Goal: Information Seeking & Learning: Learn about a topic

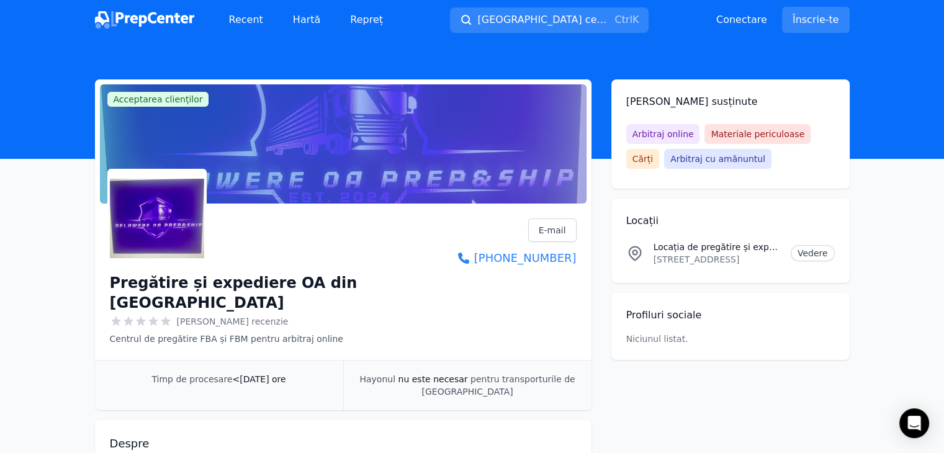
click at [912, 99] on main "Acceptarea clienților Revendicare afaceri Pregătire și expediere OA din Delawer…" at bounding box center [472, 387] width 944 height 617
click at [801, 14] on font "Înscrie-te" at bounding box center [815, 20] width 47 height 12
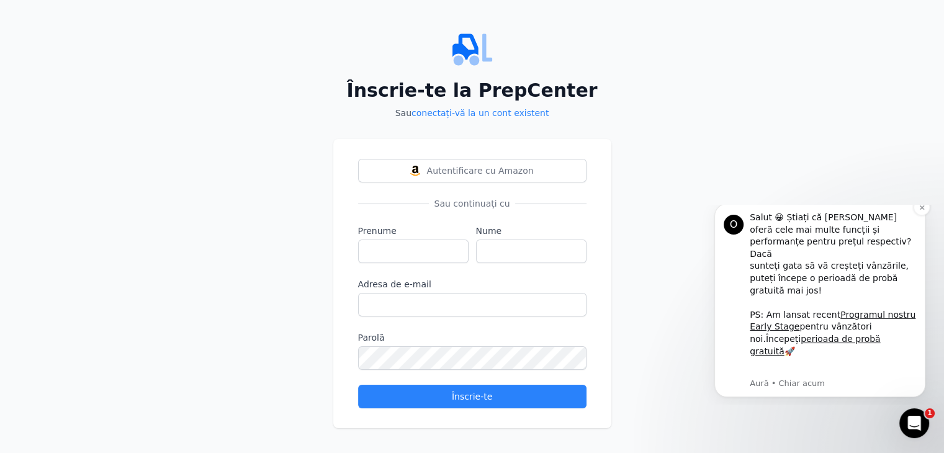
click at [733, 230] on font "O" at bounding box center [734, 224] width 8 height 12
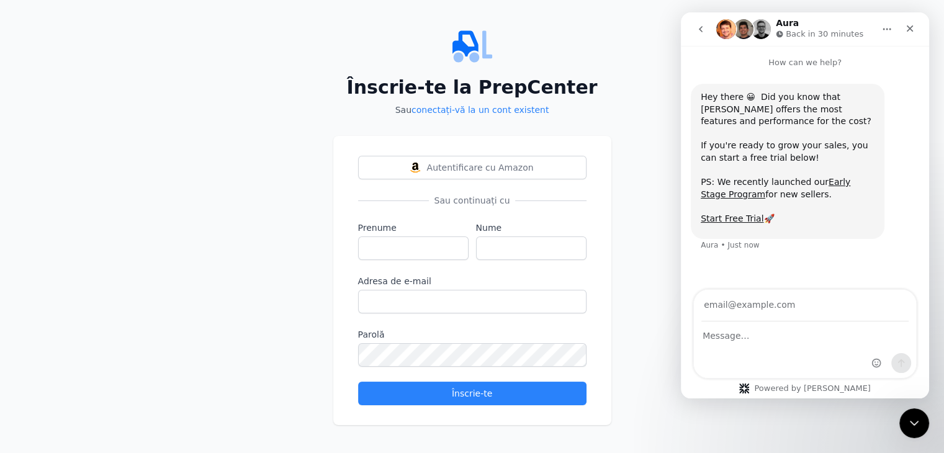
scroll to position [4, 0]
click at [400, 161] on button "Autentificare cu Amazon" at bounding box center [472, 167] width 228 height 24
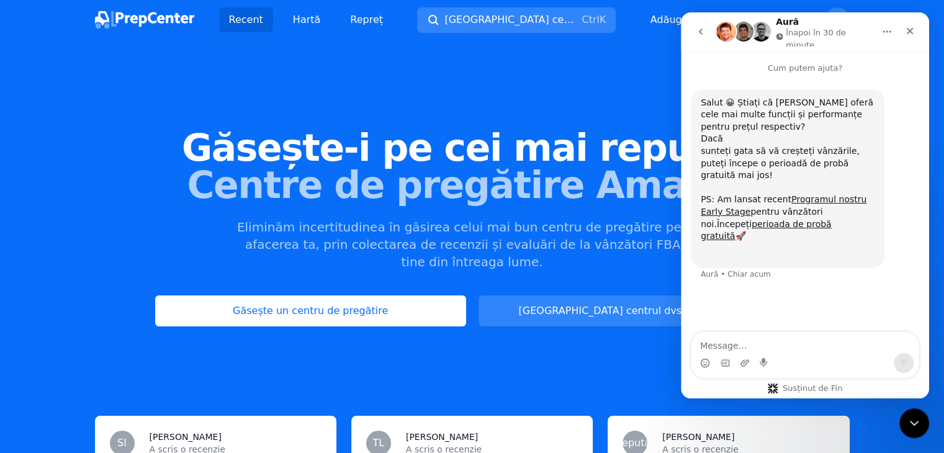
click at [573, 73] on div "Găsește-i pe cei mai reputați Centre de pregătire Amazon Eliminăm incertitudine…" at bounding box center [472, 228] width 944 height 336
click at [906, 26] on icon "Aproape" at bounding box center [909, 31] width 10 height 10
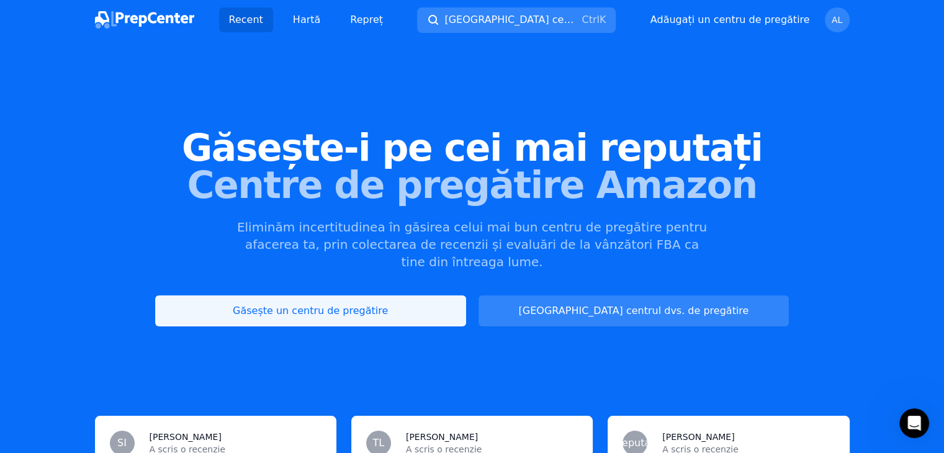
click at [388, 305] on font "Găsește un centru de pregătire" at bounding box center [310, 311] width 155 height 12
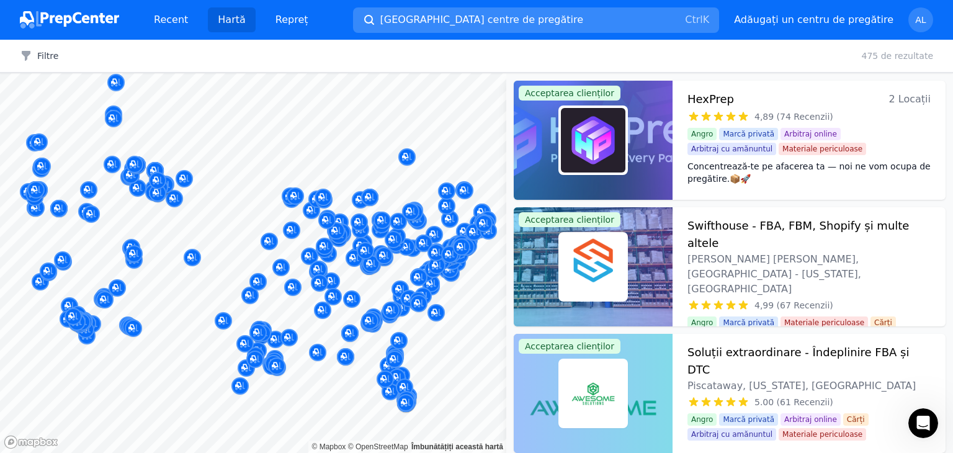
click at [432, 20] on font "[GEOGRAPHIC_DATA] centre de pregătire" at bounding box center [481, 20] width 203 height 12
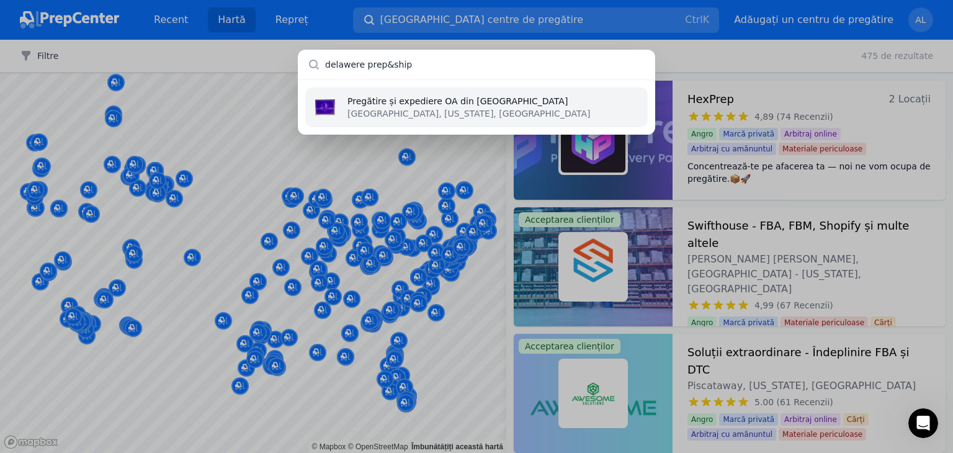
type input "delawere prep&ship"
click at [419, 112] on font "[GEOGRAPHIC_DATA], [US_STATE], [GEOGRAPHIC_DATA]" at bounding box center [468, 114] width 243 height 10
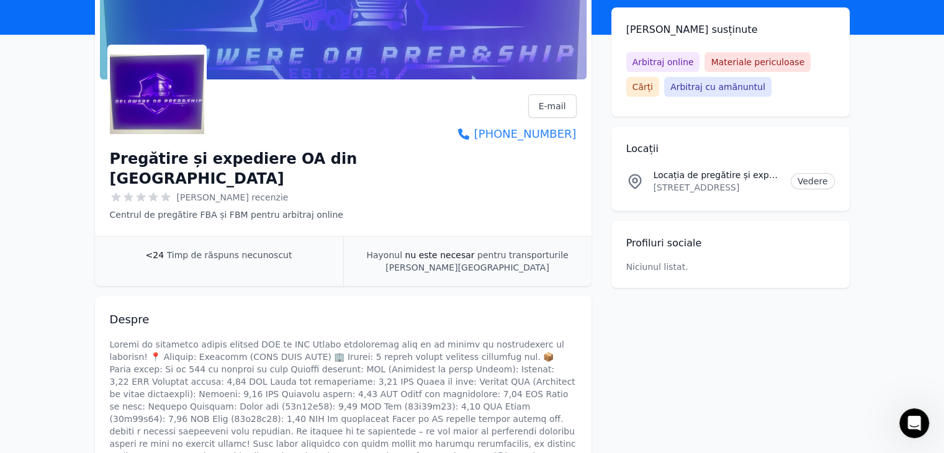
scroll to position [62, 0]
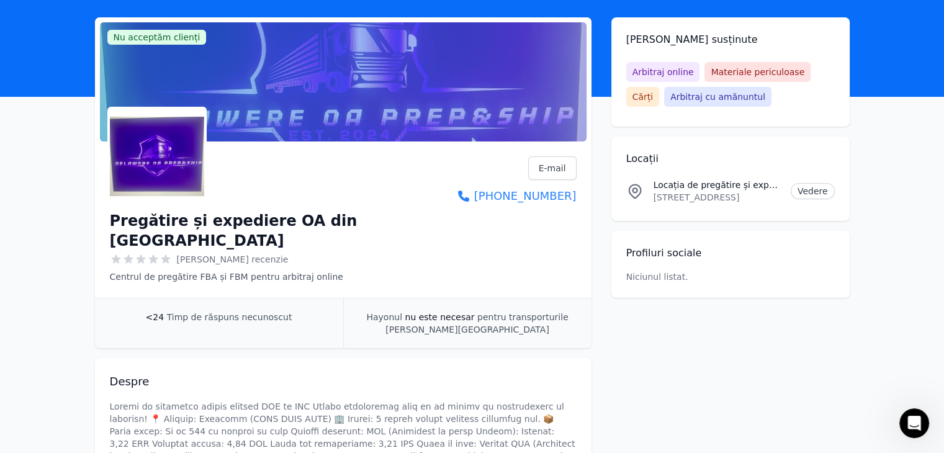
click at [725, 163] on h2 "Locații" at bounding box center [730, 158] width 208 height 15
click at [816, 195] on font "Vedere" at bounding box center [812, 191] width 30 height 10
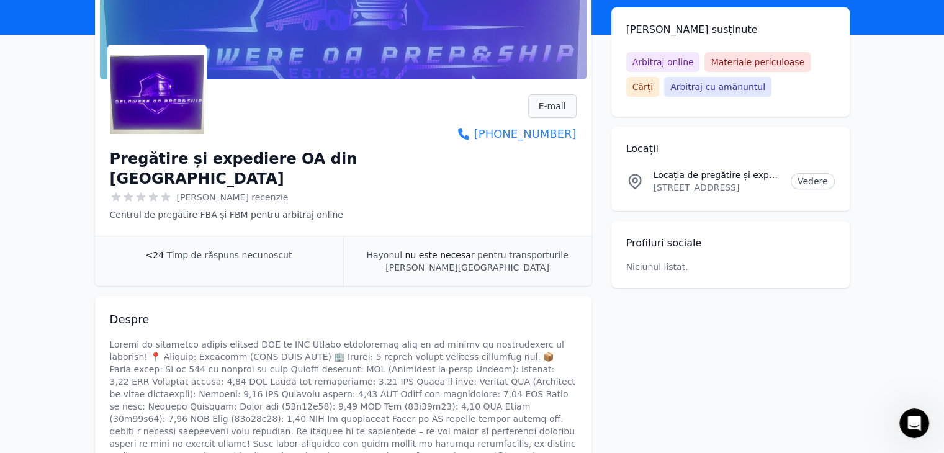
click at [566, 99] on link "E-mail" at bounding box center [552, 106] width 48 height 24
click at [772, 370] on div "Nu acceptăm clienți Revendicare afaceri Pregătire și expediere OA din Delawere …" at bounding box center [472, 263] width 754 height 617
click at [297, 236] on div "<24 Timp de răspuns necunoscut" at bounding box center [219, 261] width 248 height 50
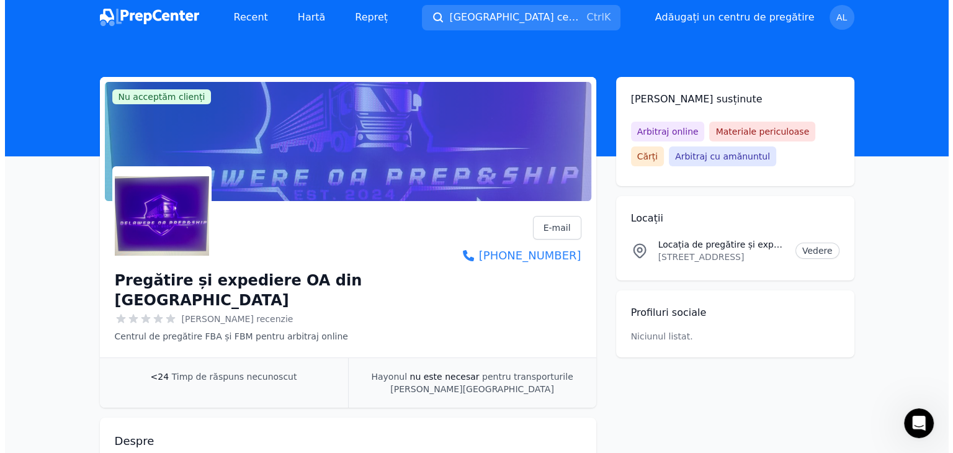
scroll to position [0, 0]
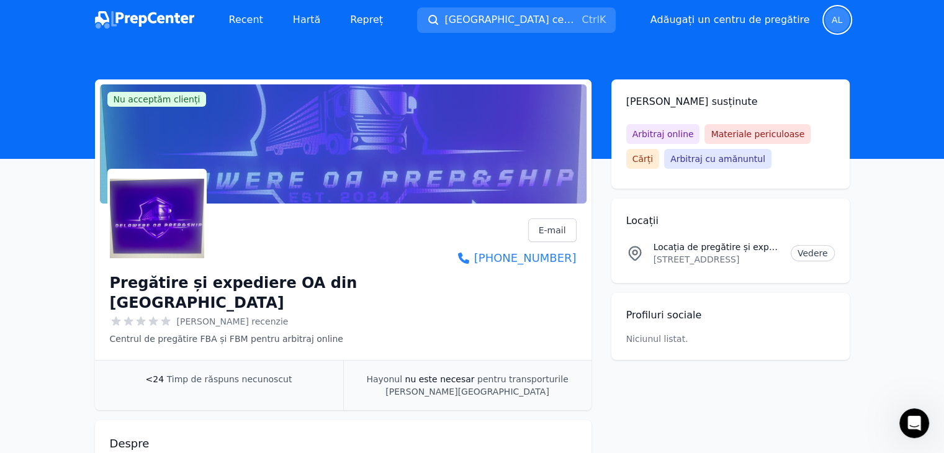
click at [836, 22] on font "AL" at bounding box center [836, 20] width 11 height 10
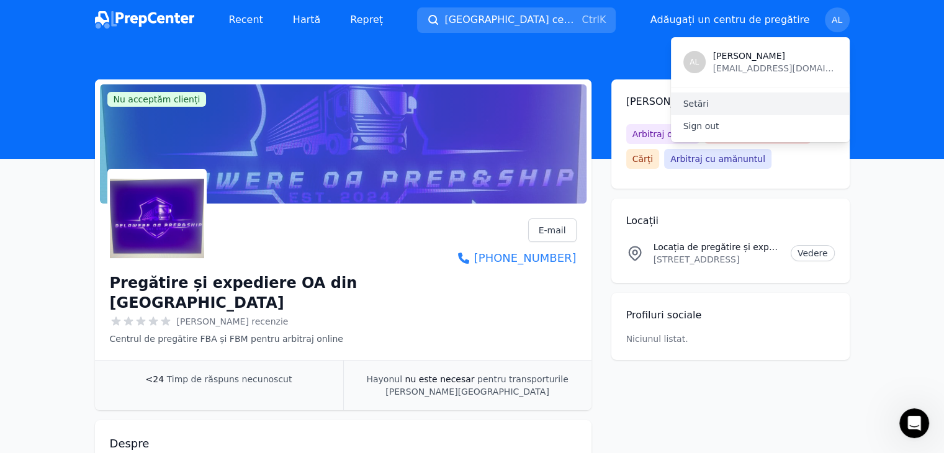
click at [702, 102] on font "Setări" at bounding box center [695, 104] width 25 height 10
click at [697, 102] on font "Setări" at bounding box center [695, 104] width 25 height 10
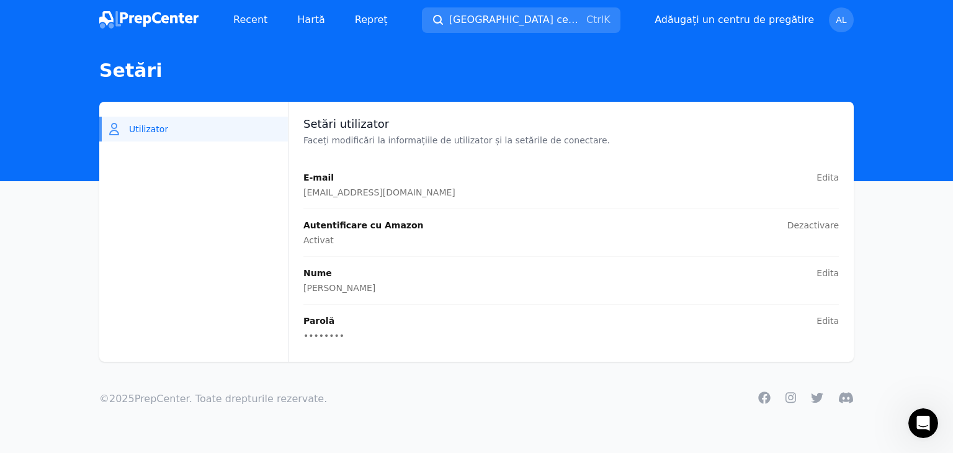
click at [586, 136] on p "Faceți modificări la informațiile de utilizator și la setările de conectare." at bounding box center [570, 140] width 535 height 12
click at [382, 58] on header "Setări" at bounding box center [476, 110] width 953 height 141
click at [323, 14] on link "Hartă" at bounding box center [311, 19] width 48 height 25
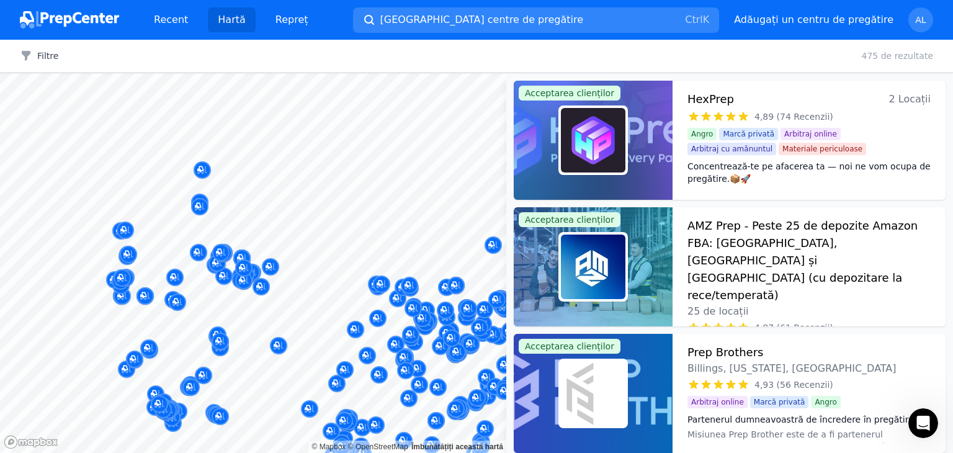
drag, startPoint x: 429, startPoint y: 204, endPoint x: 280, endPoint y: 177, distance: 151.4
click at [281, 177] on body "Recent Hartă Repreț [GEOGRAPHIC_DATA] centre de pregătire Ctrl K Deschideți men…" at bounding box center [476, 226] width 953 height 453
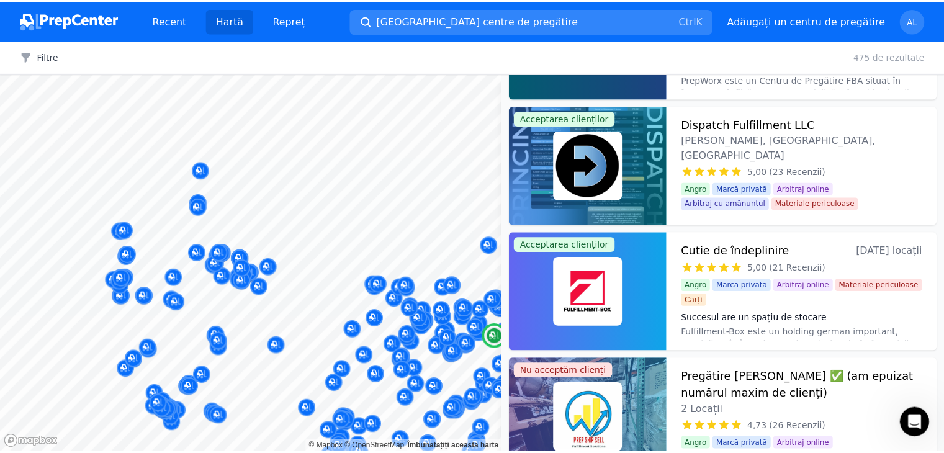
scroll to position [1489, 0]
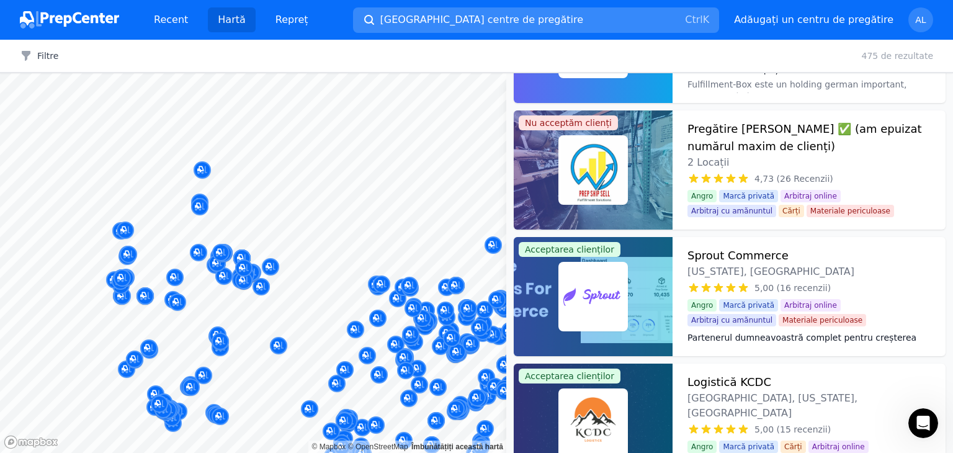
click at [501, 19] on button "[GEOGRAPHIC_DATA] centre de pregătire Ctrl K" at bounding box center [536, 19] width 367 height 25
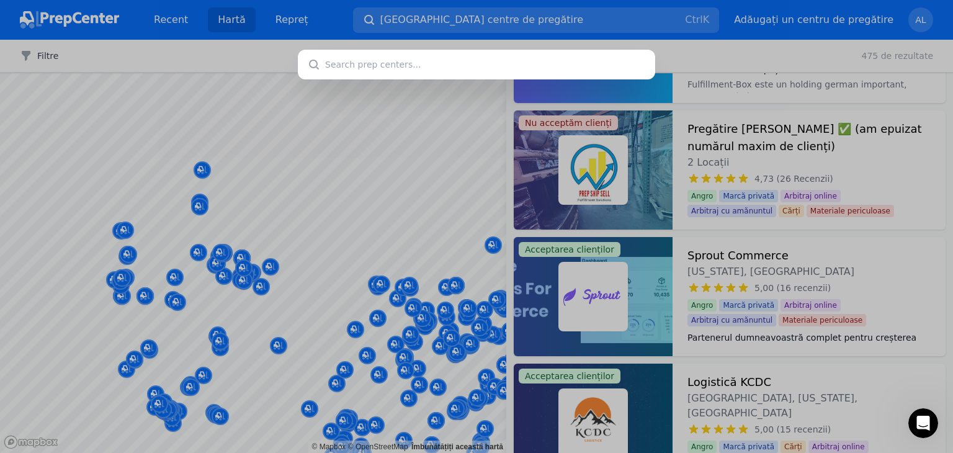
click at [349, 60] on input "text" at bounding box center [476, 65] width 357 height 30
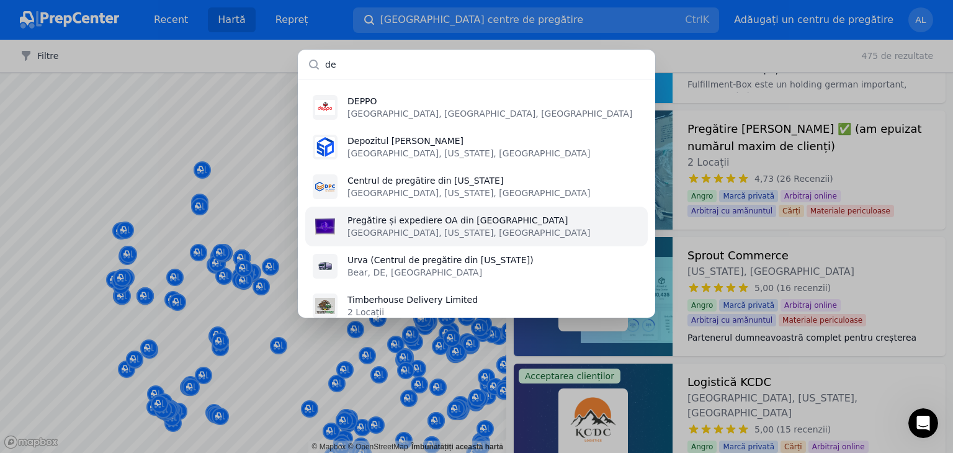
type input "de"
click at [393, 225] on font "Pregătire și expediere OA din [GEOGRAPHIC_DATA]" at bounding box center [457, 220] width 220 height 10
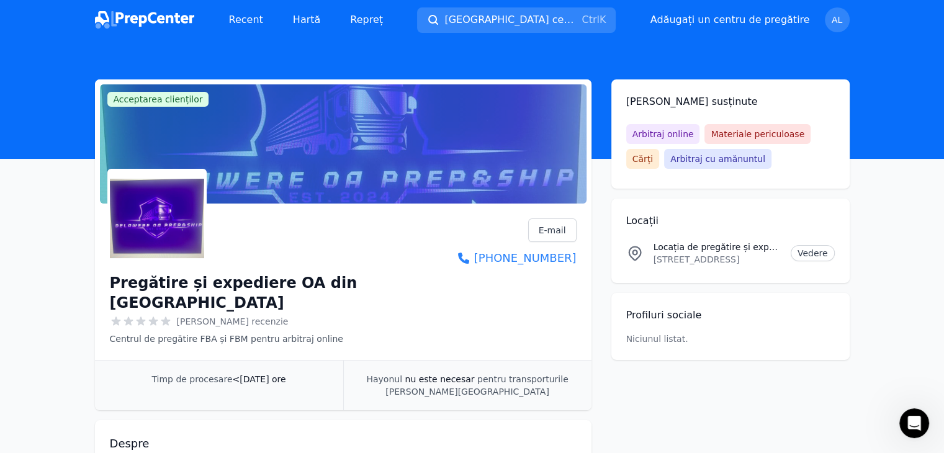
click at [154, 210] on img at bounding box center [157, 218] width 94 height 94
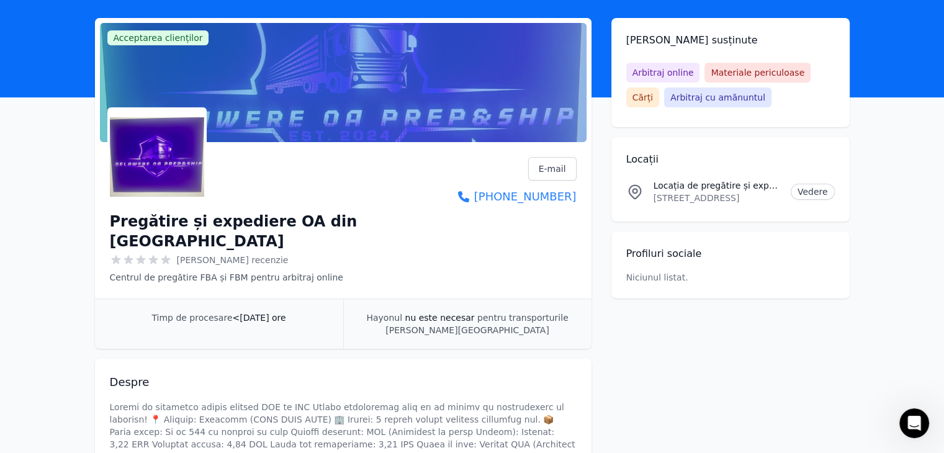
scroll to position [37, 0]
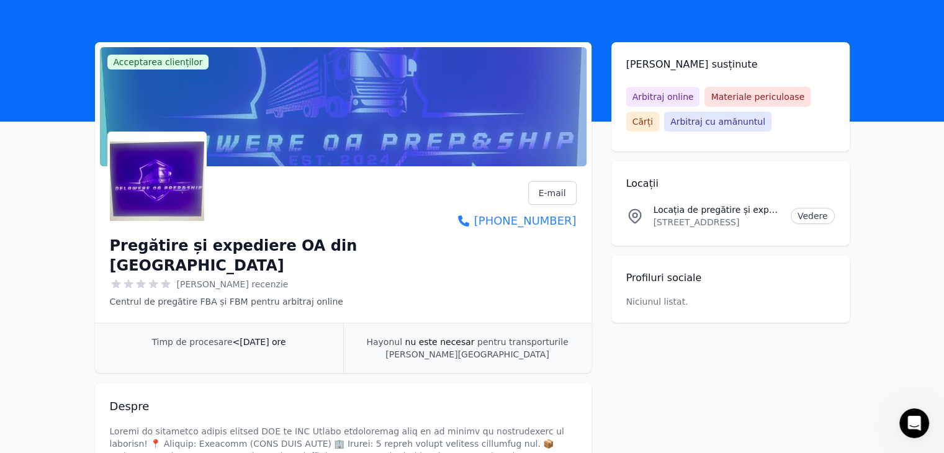
click at [118, 61] on font "Acceptarea clienților" at bounding box center [158, 62] width 89 height 10
click at [685, 84] on div "[PERSON_NAME] susținute Arbitraj online Materiale periculoase Cărți Arbitraj cu…" at bounding box center [730, 96] width 238 height 109
click at [680, 92] on font "Arbitraj online" at bounding box center [662, 97] width 61 height 10
click at [808, 213] on font "Vedere" at bounding box center [812, 216] width 30 height 10
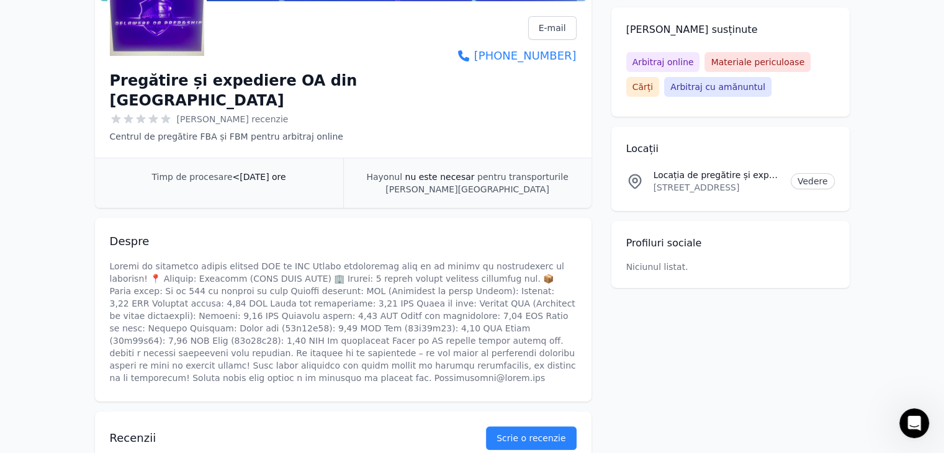
scroll to position [223, 0]
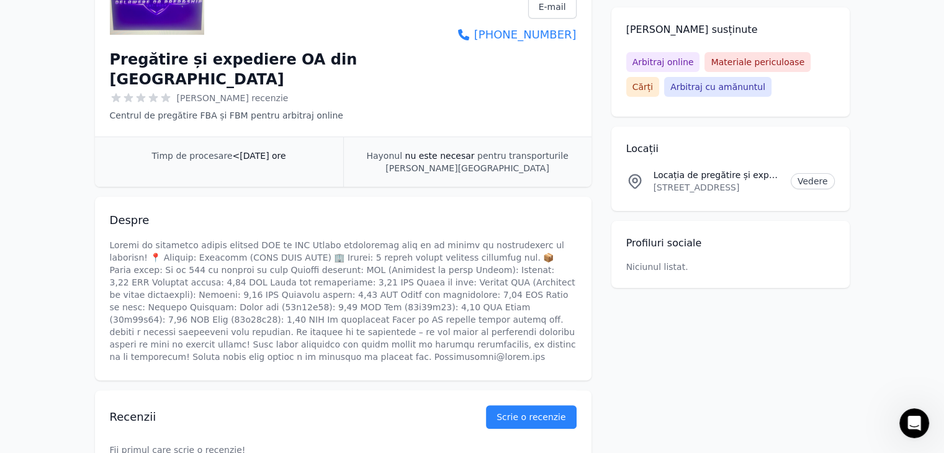
click at [264, 151] on font "<[DATE] ore" at bounding box center [258, 156] width 53 height 10
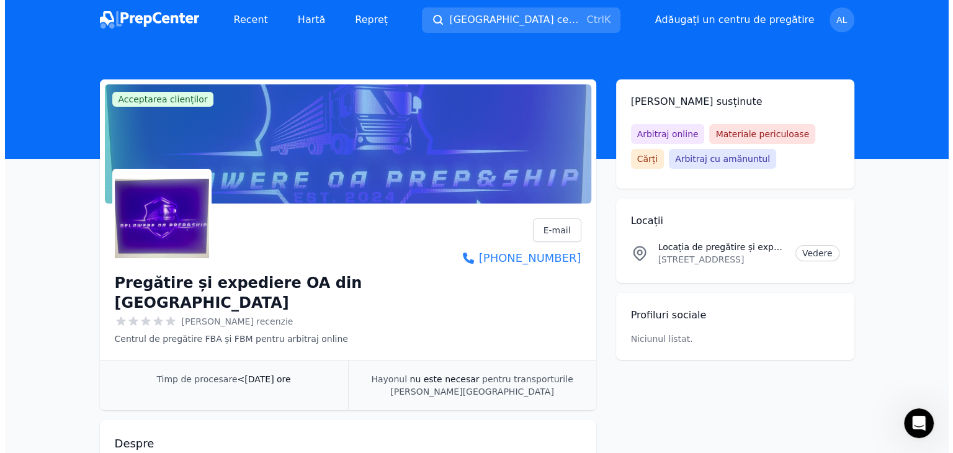
scroll to position [0, 0]
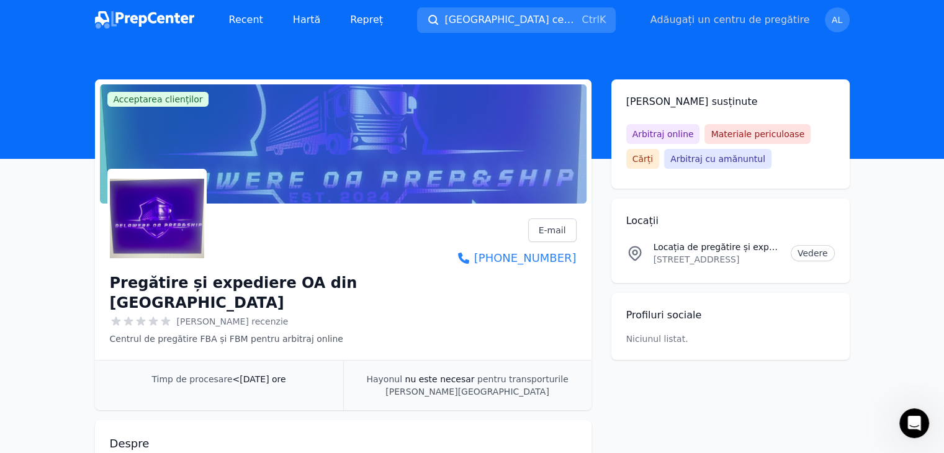
click at [744, 21] on font "Adăugați un centru de pregătire" at bounding box center [729, 20] width 159 height 12
select select "US"
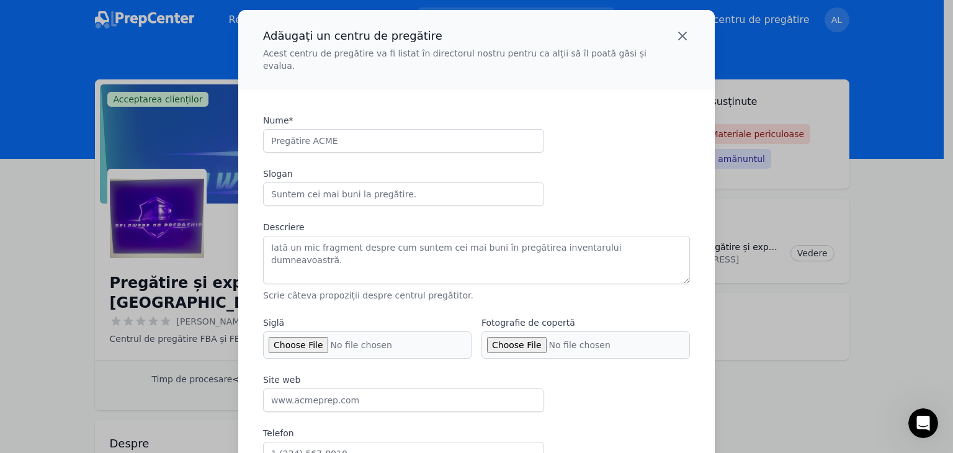
click at [679, 36] on icon "button" at bounding box center [682, 35] width 7 height 7
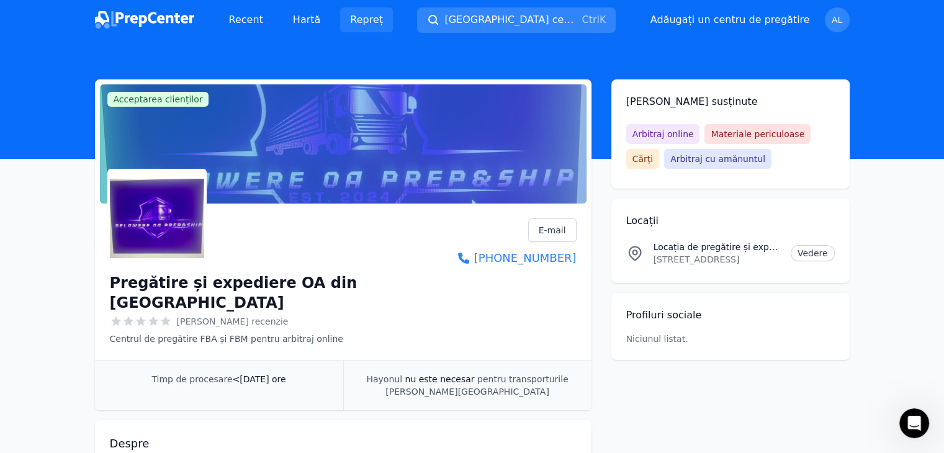
click at [369, 23] on font "Repreț" at bounding box center [366, 20] width 33 height 12
